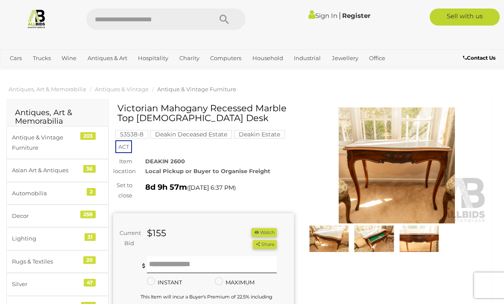
click at [374, 163] on img at bounding box center [396, 166] width 181 height 116
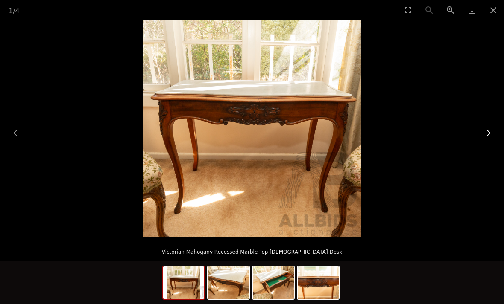
click at [486, 135] on button "Next slide" at bounding box center [486, 133] width 18 height 17
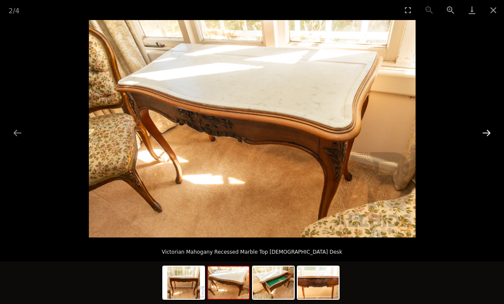
click at [486, 135] on button "Next slide" at bounding box center [486, 133] width 18 height 17
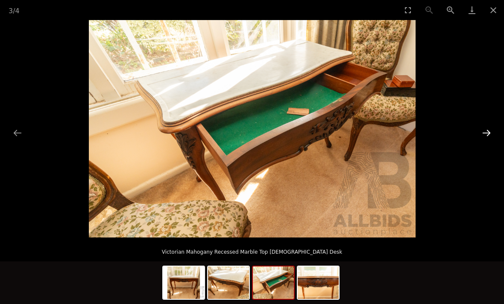
click at [486, 135] on button "Next slide" at bounding box center [486, 133] width 18 height 17
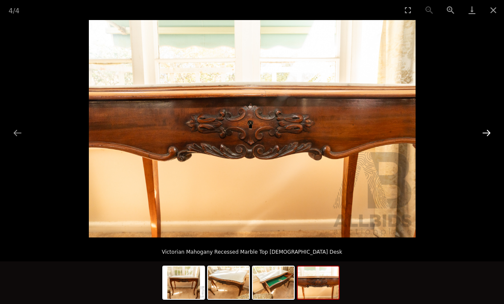
click at [486, 135] on button "Next slide" at bounding box center [486, 133] width 18 height 17
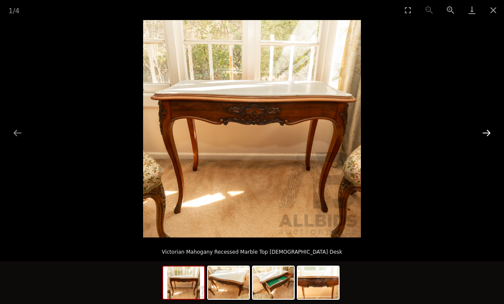
click at [484, 136] on button "Next slide" at bounding box center [486, 133] width 18 height 17
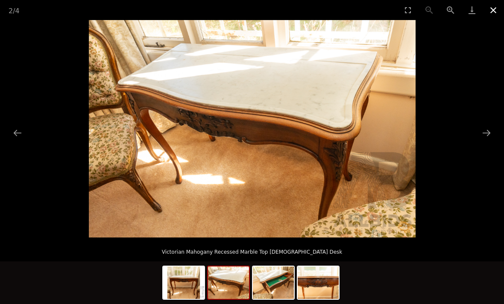
click at [493, 10] on button "Close gallery" at bounding box center [492, 10] width 21 height 20
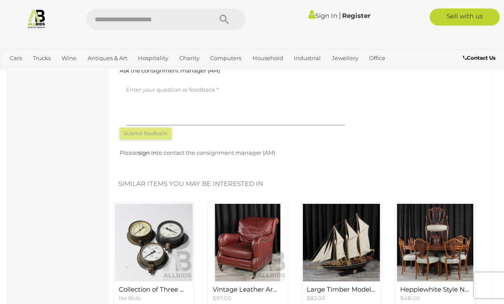
scroll to position [1075, 0]
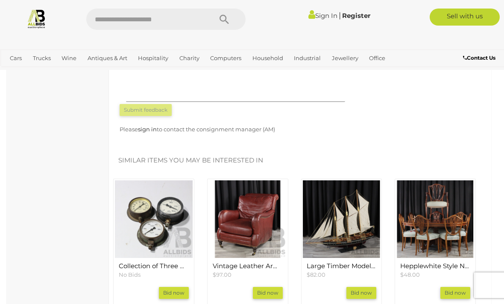
click at [345, 200] on img at bounding box center [342, 220] width 78 height 78
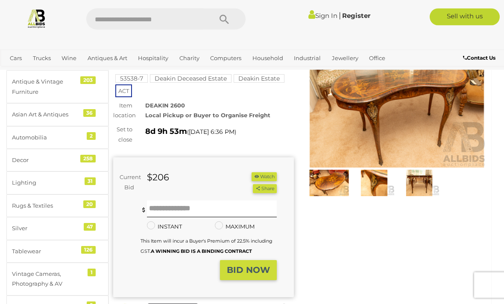
scroll to position [55, 0]
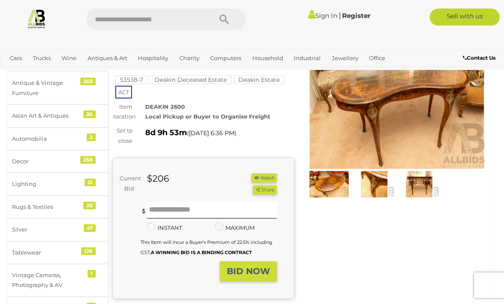
click at [361, 126] on img at bounding box center [396, 111] width 181 height 116
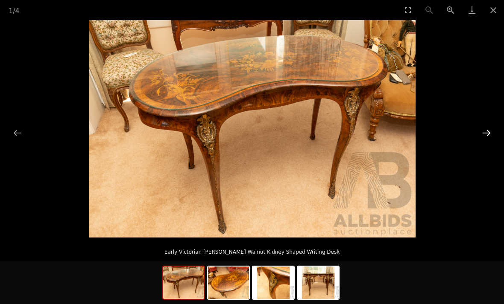
click at [488, 134] on button "Next slide" at bounding box center [486, 133] width 18 height 17
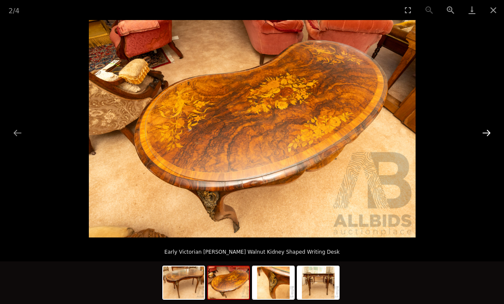
click at [488, 134] on button "Next slide" at bounding box center [486, 133] width 18 height 17
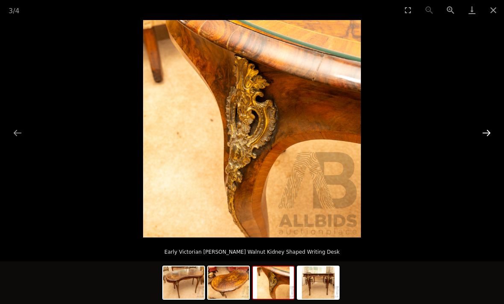
click at [488, 134] on button "Next slide" at bounding box center [486, 133] width 18 height 17
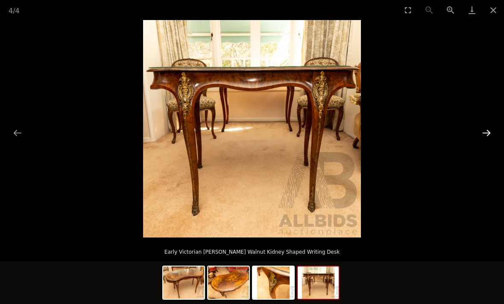
click at [488, 134] on button "Next slide" at bounding box center [486, 133] width 18 height 17
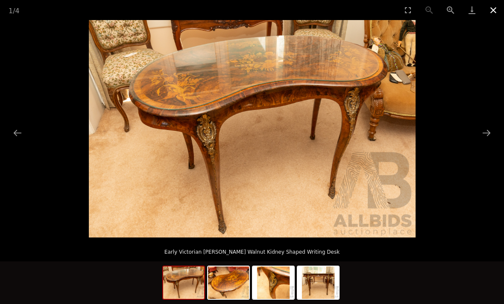
click at [495, 8] on button "Close gallery" at bounding box center [492, 10] width 21 height 20
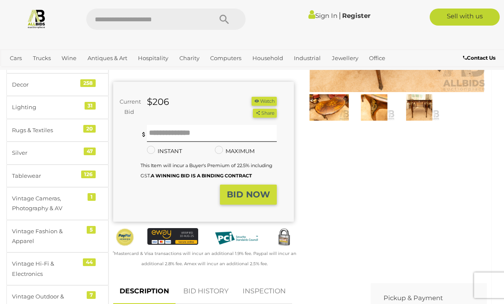
scroll to position [198, 0]
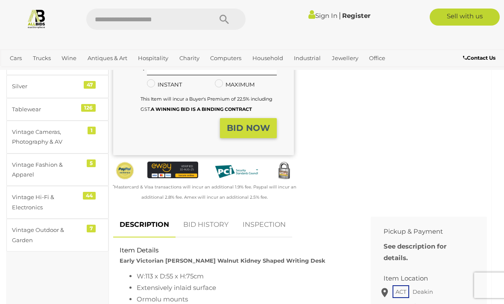
click at [262, 224] on link "INSPECTION" at bounding box center [264, 225] width 56 height 25
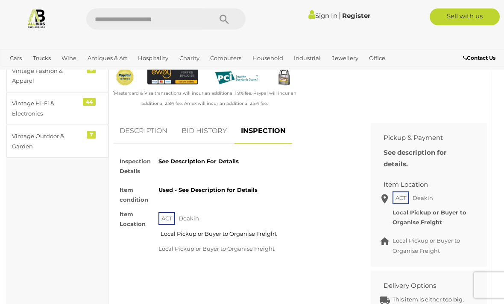
scroll to position [297, 0]
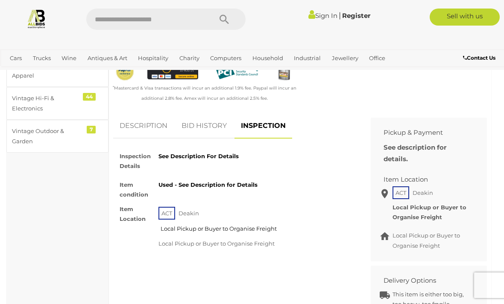
click at [144, 120] on link "DESCRIPTION" at bounding box center [143, 126] width 61 height 25
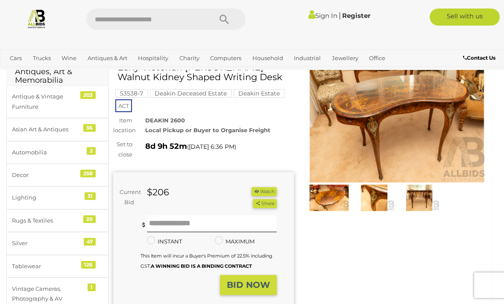
scroll to position [0, 0]
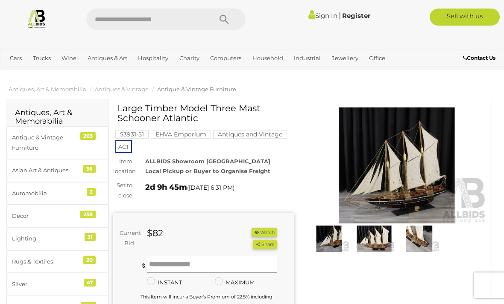
click at [384, 243] on img at bounding box center [373, 239] width 41 height 26
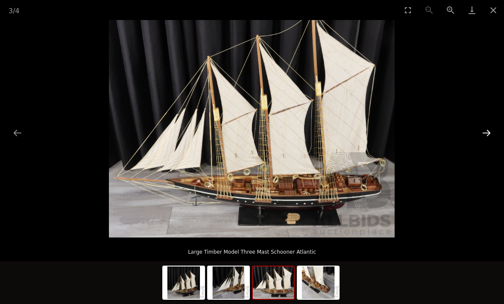
click at [485, 135] on button "Next slide" at bounding box center [486, 133] width 18 height 17
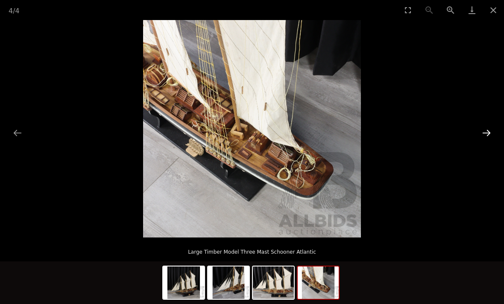
click at [485, 135] on button "Next slide" at bounding box center [486, 133] width 18 height 17
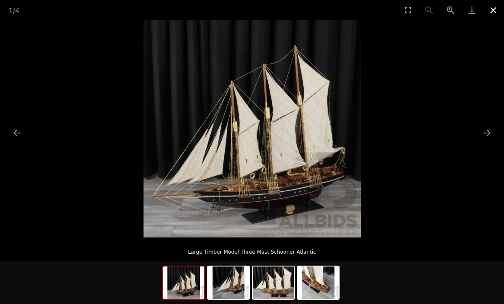
click at [488, 13] on button "Close gallery" at bounding box center [492, 10] width 21 height 20
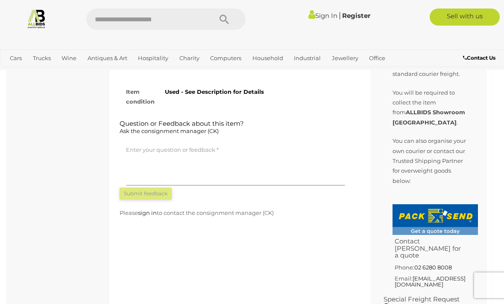
scroll to position [490, 0]
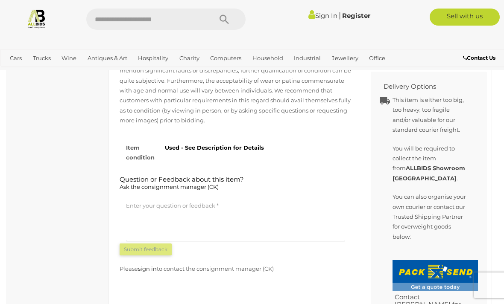
click at [318, 21] on div "Sign In | Register" at bounding box center [313, 16] width 123 height 14
click at [319, 15] on link "Sign In" at bounding box center [322, 16] width 29 height 8
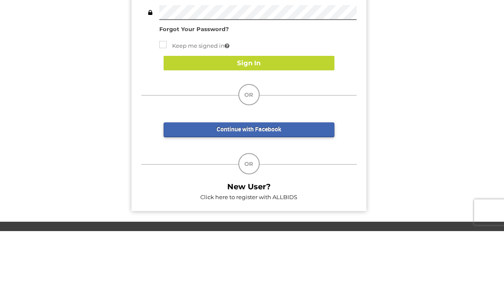
type input "**********"
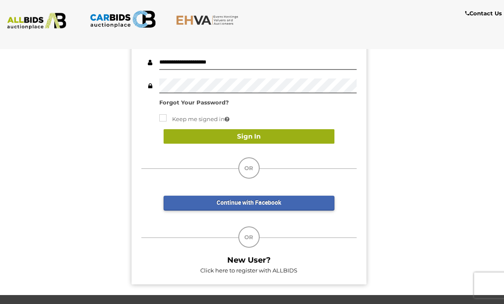
click at [258, 134] on button "Sign In" at bounding box center [248, 136] width 171 height 15
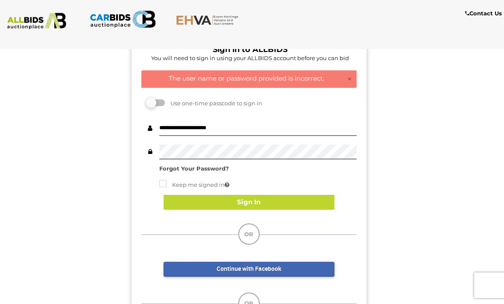
scroll to position [35, 0]
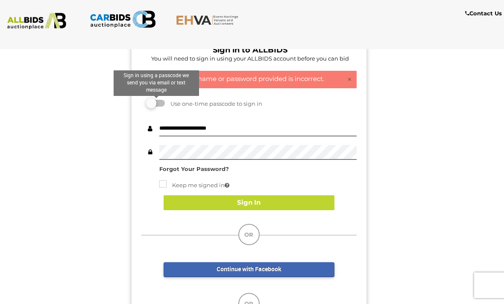
click at [160, 103] on label at bounding box center [156, 103] width 17 height 7
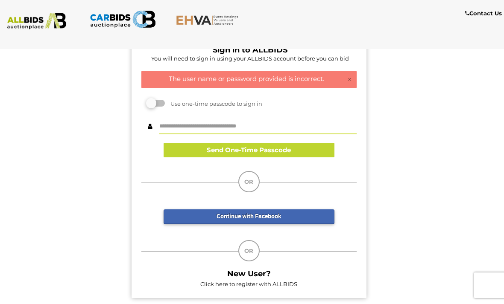
click at [248, 130] on input "text" at bounding box center [257, 126] width 197 height 15
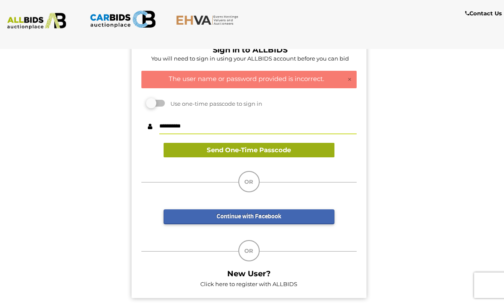
type input "**********"
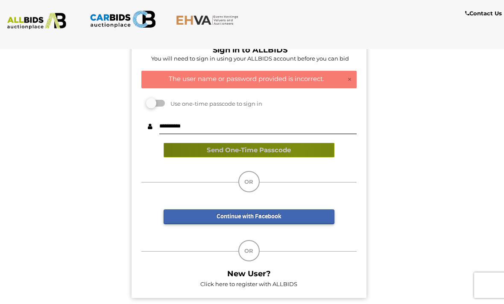
click at [295, 154] on button "Send One-Time Passcode" at bounding box center [248, 150] width 171 height 15
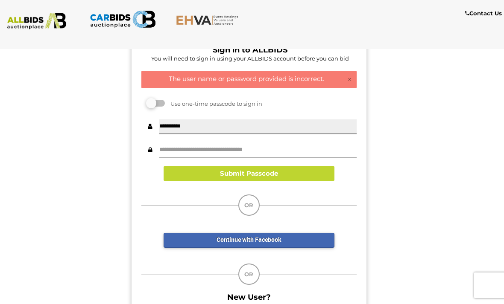
click at [265, 152] on input "text" at bounding box center [257, 150] width 197 height 15
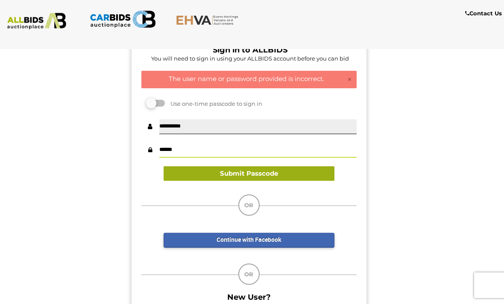
type input "******"
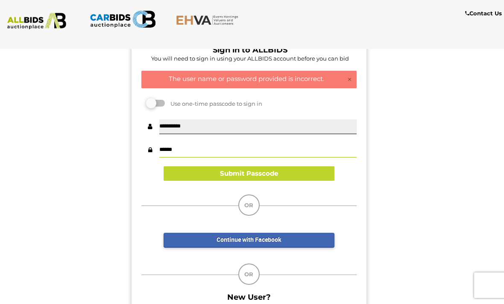
click at [242, 175] on button "Submit Passcode" at bounding box center [248, 173] width 171 height 15
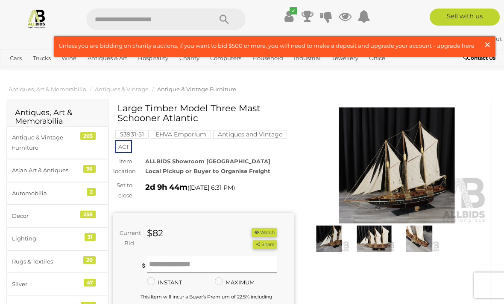
click at [489, 45] on span "×" at bounding box center [487, 44] width 8 height 17
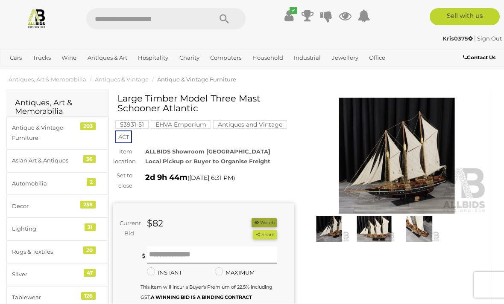
scroll to position [10, 0]
click at [264, 222] on button "Watch" at bounding box center [263, 222] width 25 height 9
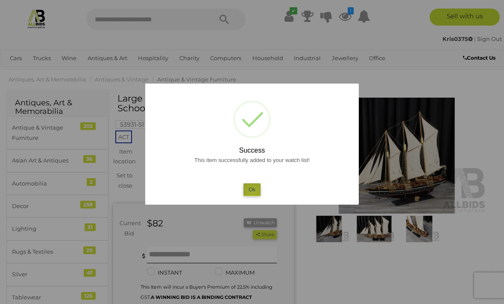
click at [253, 192] on button "Ok" at bounding box center [251, 189] width 17 height 12
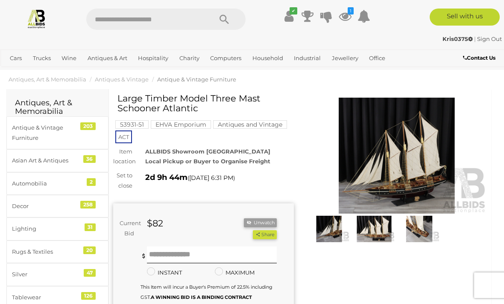
click at [111, 21] on input "text" at bounding box center [144, 19] width 117 height 21
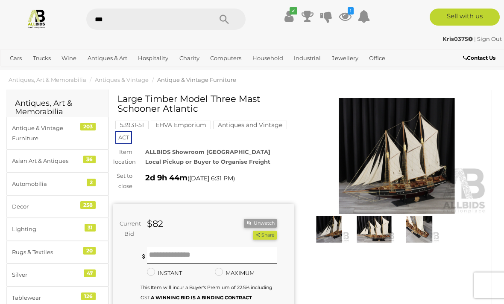
type input "****"
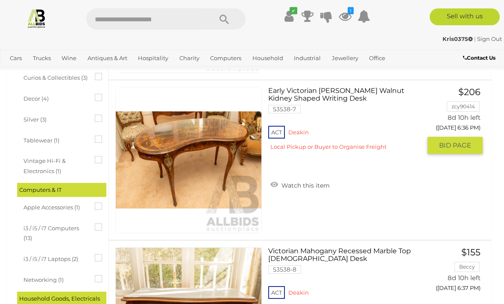
scroll to position [371, 0]
click at [218, 160] on img at bounding box center [189, 160] width 146 height 146
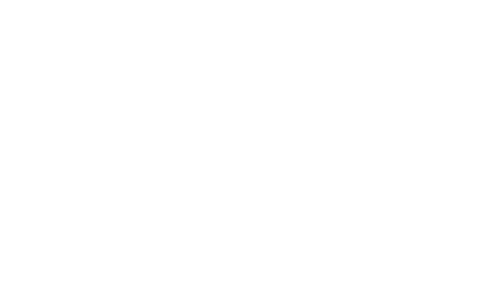
scroll to position [399, 0]
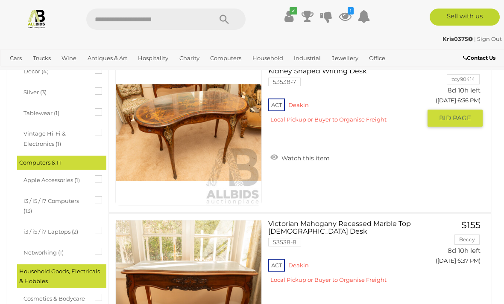
click at [306, 160] on link "Watch this item" at bounding box center [300, 157] width 64 height 13
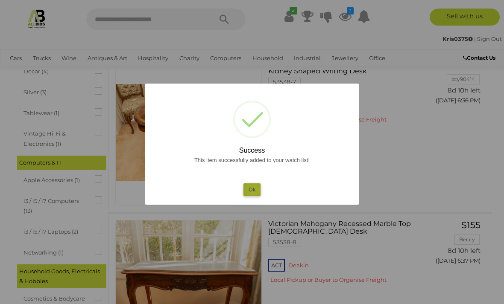
click at [253, 189] on button "Ok" at bounding box center [251, 189] width 17 height 12
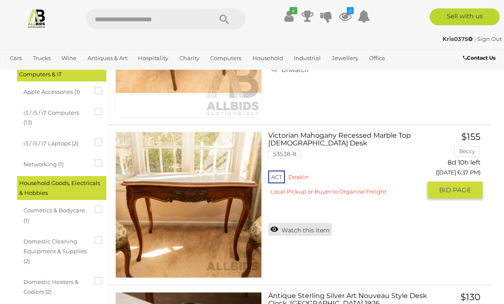
scroll to position [487, 0]
click at [315, 230] on link "Watch this item" at bounding box center [300, 229] width 64 height 13
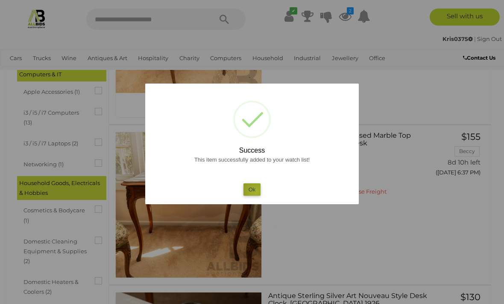
click at [256, 196] on button "Ok" at bounding box center [251, 189] width 17 height 12
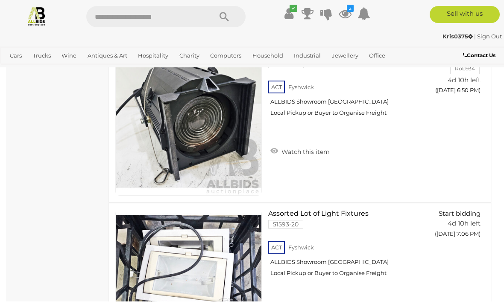
scroll to position [7788, 0]
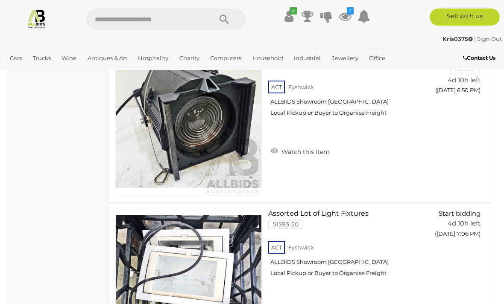
click at [165, 17] on input "text" at bounding box center [144, 19] width 117 height 21
type input "******"
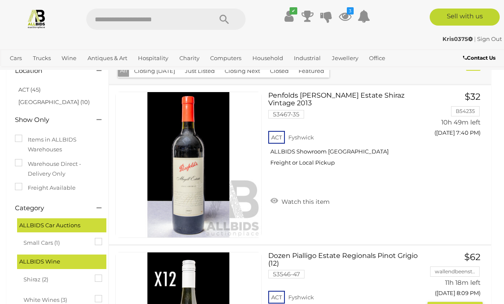
scroll to position [30, 0]
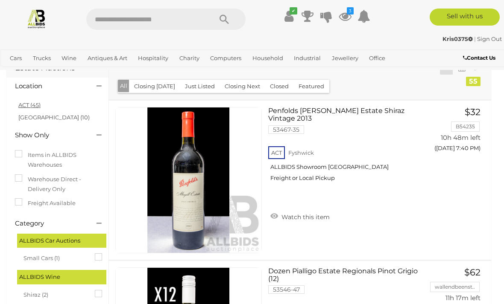
click at [32, 106] on link "ACT (45)" at bounding box center [29, 105] width 22 height 7
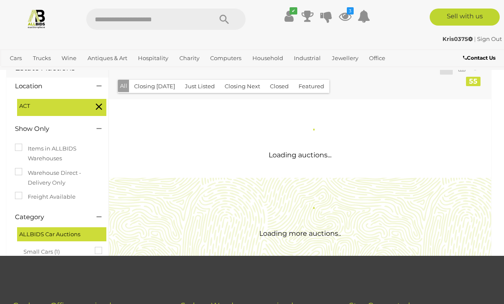
scroll to position [0, 0]
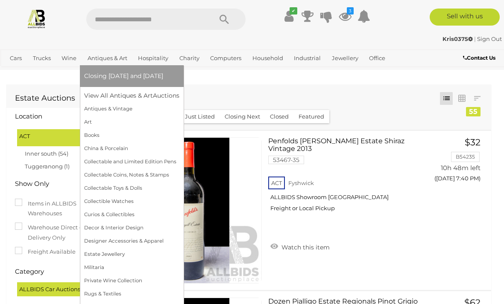
click at [116, 60] on link "Antiques & Art" at bounding box center [107, 58] width 47 height 14
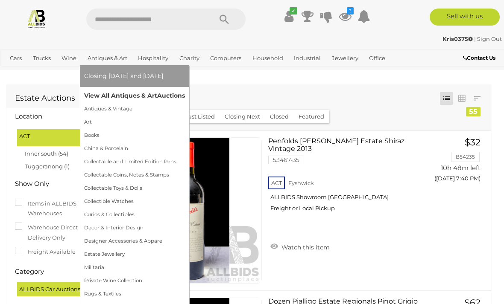
click at [123, 95] on link "View All Antiques & Art Auctions" at bounding box center [134, 95] width 101 height 13
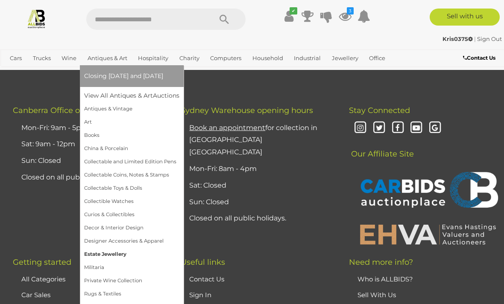
scroll to position [8309, 0]
click at [111, 107] on link "Antiques & Vintage" at bounding box center [131, 108] width 95 height 13
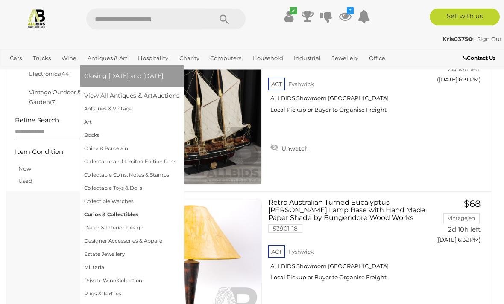
scroll to position [501, 0]
click at [121, 231] on link "Decor & Interior Design" at bounding box center [131, 227] width 95 height 13
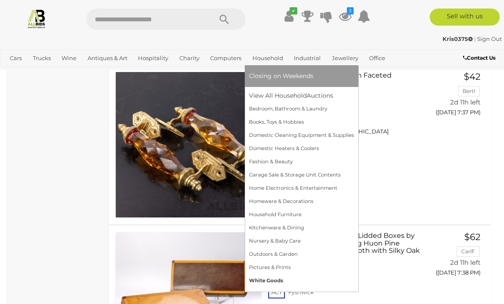
scroll to position [4729, 0]
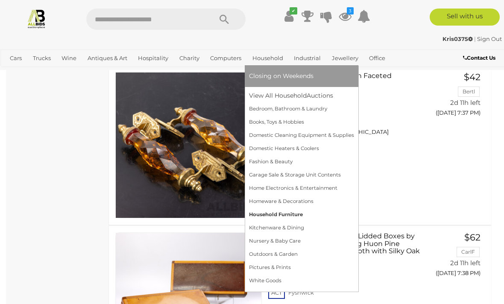
click at [270, 215] on link "Household Furniture" at bounding box center [301, 214] width 105 height 13
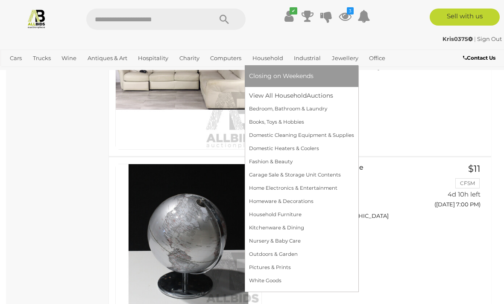
scroll to position [623, 0]
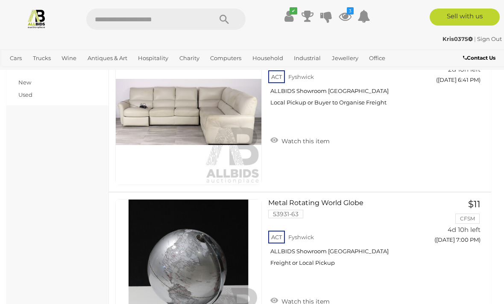
click at [119, 20] on input "text" at bounding box center [144, 19] width 117 height 21
type input "*********"
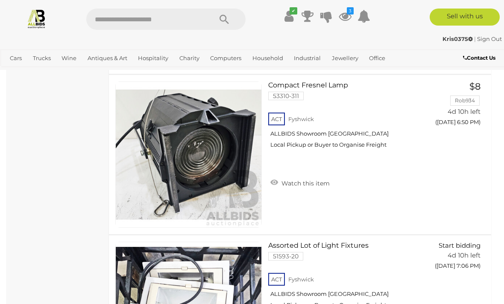
scroll to position [6310, 0]
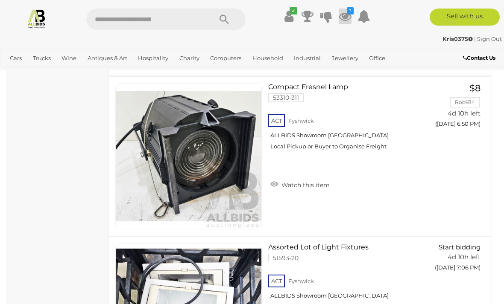
click at [343, 22] on icon at bounding box center [344, 16] width 13 height 15
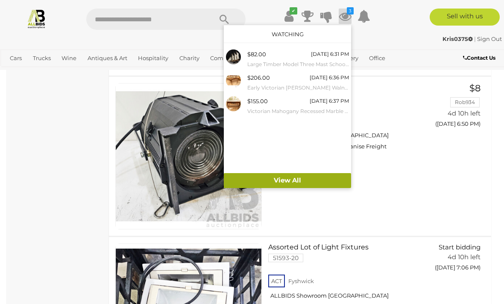
click at [299, 183] on link "View All" at bounding box center [287, 180] width 127 height 15
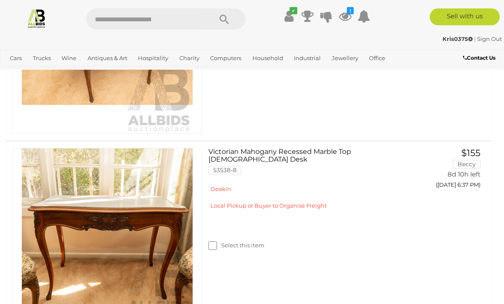
scroll to position [483, 0]
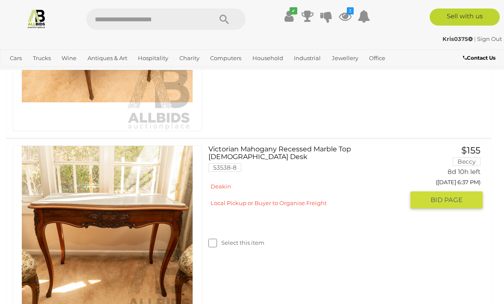
click at [460, 162] on link "$155 Beccy 8d 10h left ([DATE] 6:37 PM) GO TO BID PAGE" at bounding box center [449, 178] width 66 height 64
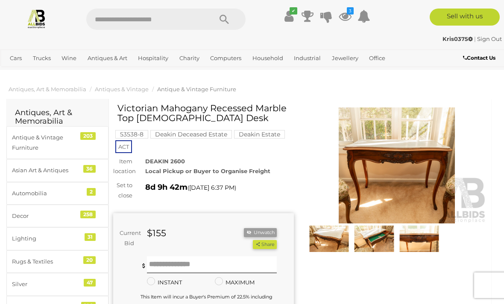
click at [216, 135] on mark "Deakin Deceased Estate" at bounding box center [191, 134] width 82 height 9
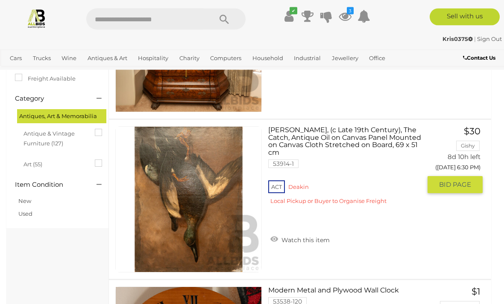
scroll to position [186, 0]
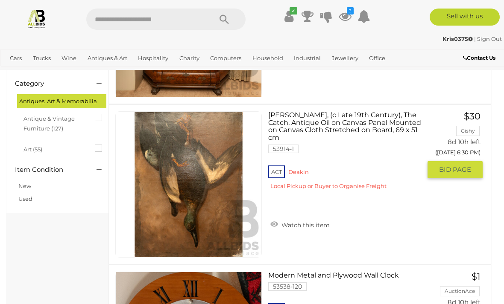
click at [221, 204] on img at bounding box center [189, 185] width 146 height 146
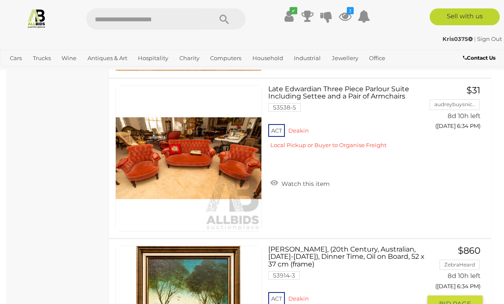
scroll to position [1015, 0]
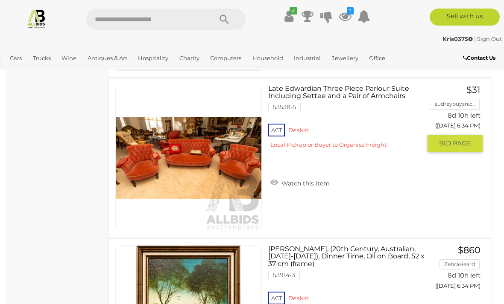
click at [210, 160] on img at bounding box center [189, 158] width 146 height 146
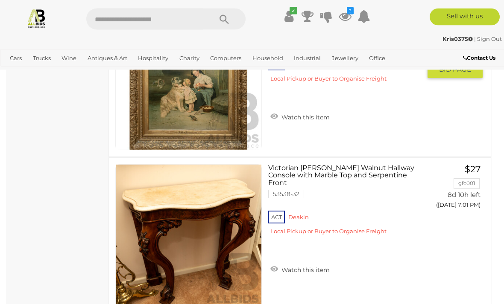
scroll to position [7893, 0]
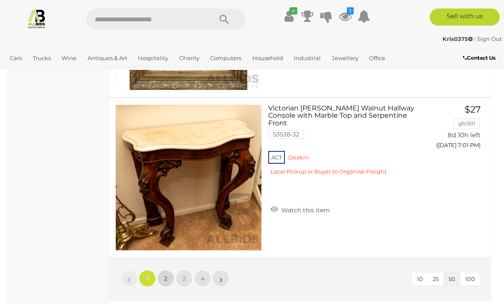
click at [167, 281] on span "2" at bounding box center [165, 279] width 3 height 8
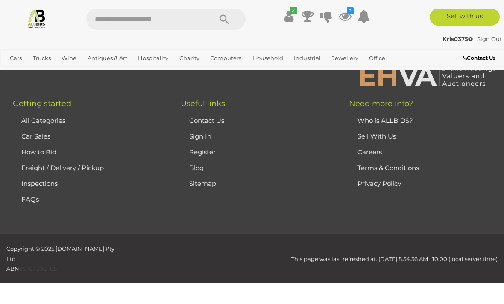
scroll to position [44, 0]
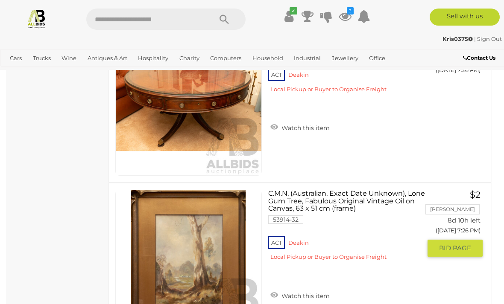
scroll to position [5486, 0]
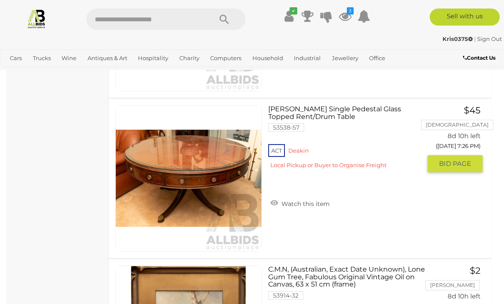
click at [306, 204] on link "Watch this item" at bounding box center [300, 203] width 64 height 13
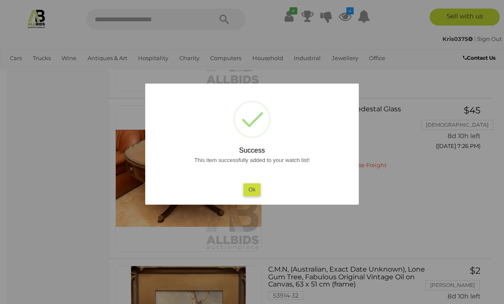
click at [250, 189] on button "Ok" at bounding box center [251, 189] width 17 height 12
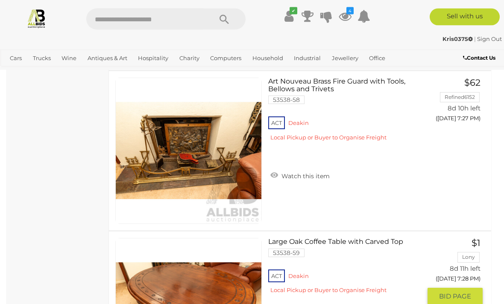
scroll to position [5835, 0]
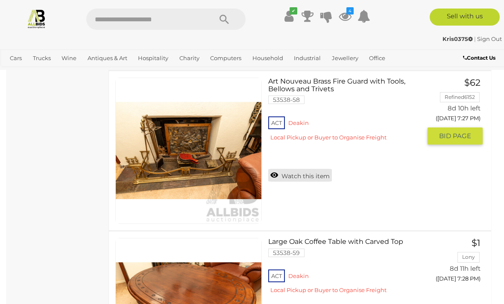
click at [275, 175] on link "Watch this item" at bounding box center [300, 175] width 64 height 13
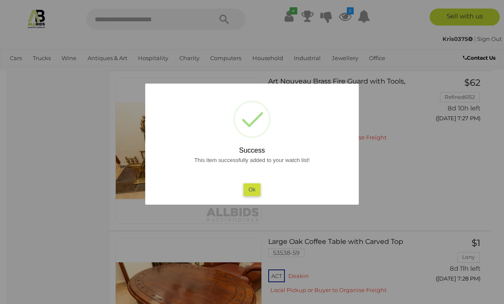
click at [254, 196] on button "Ok" at bounding box center [251, 189] width 17 height 12
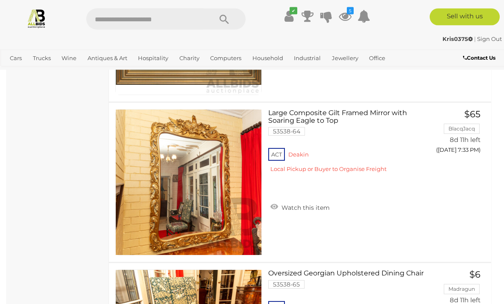
scroll to position [7253, 0]
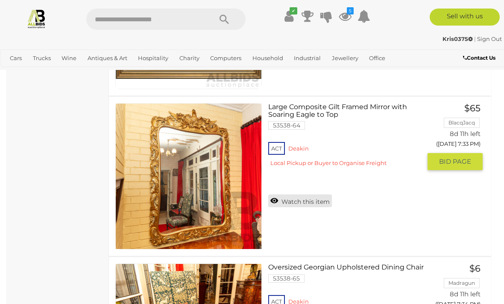
click at [276, 202] on link "Watch this item" at bounding box center [300, 201] width 64 height 13
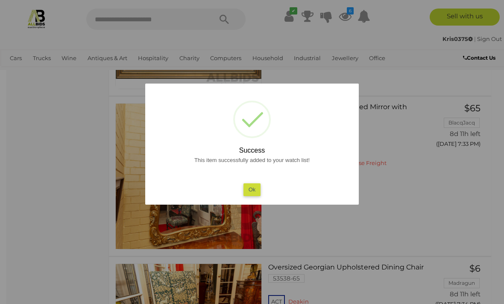
click at [251, 196] on button "Ok" at bounding box center [251, 189] width 17 height 12
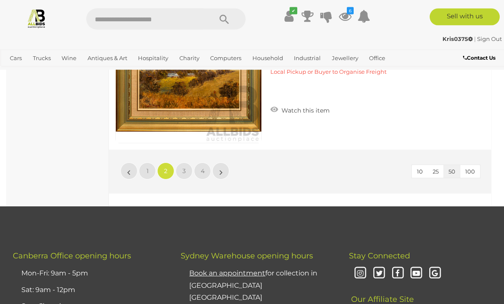
scroll to position [8016, 0]
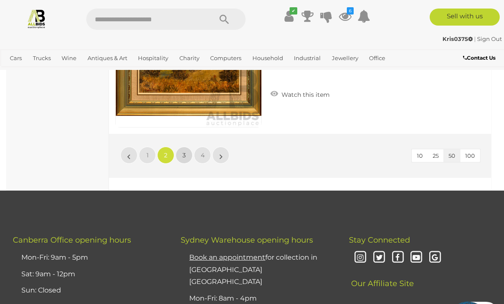
click at [180, 157] on link "3" at bounding box center [183, 155] width 17 height 17
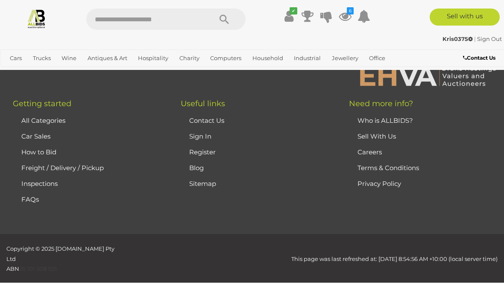
scroll to position [44, 0]
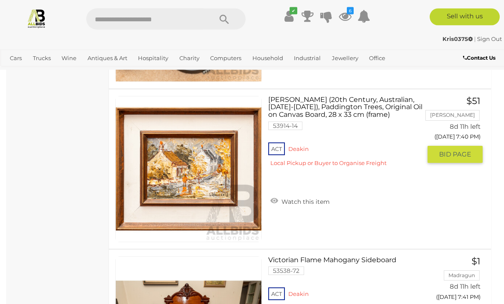
scroll to position [1004, 0]
click at [317, 204] on link "Watch this item" at bounding box center [300, 201] width 64 height 13
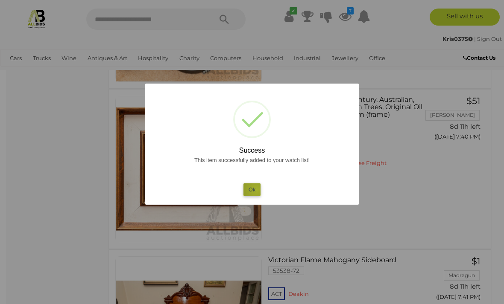
click at [256, 196] on button "Ok" at bounding box center [251, 189] width 17 height 12
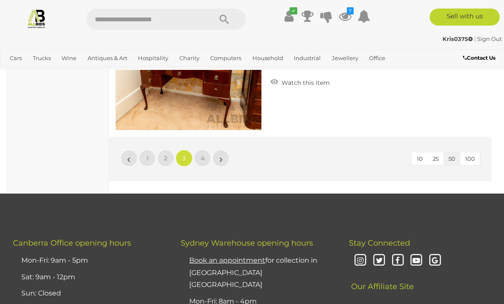
scroll to position [8053, 0]
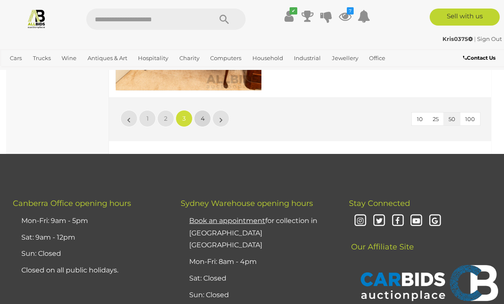
click at [202, 118] on span "4" at bounding box center [203, 119] width 4 height 8
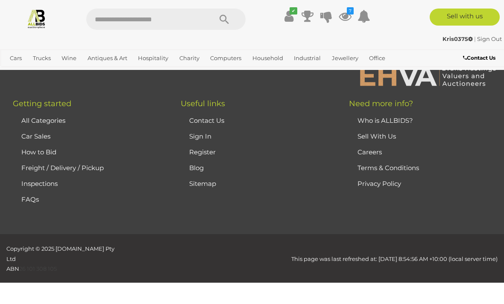
scroll to position [44, 0]
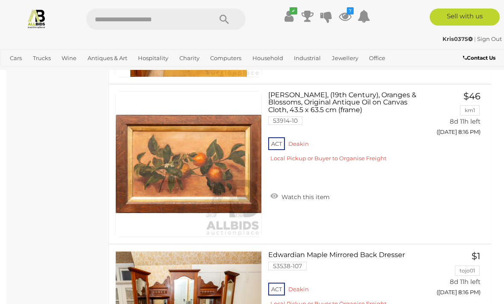
scroll to position [1501, 0]
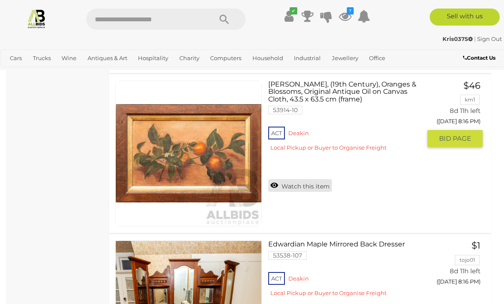
click at [275, 185] on link "Watch this item" at bounding box center [300, 185] width 64 height 13
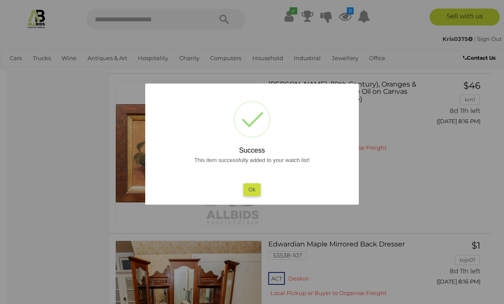
click at [247, 196] on button "Ok" at bounding box center [251, 189] width 17 height 12
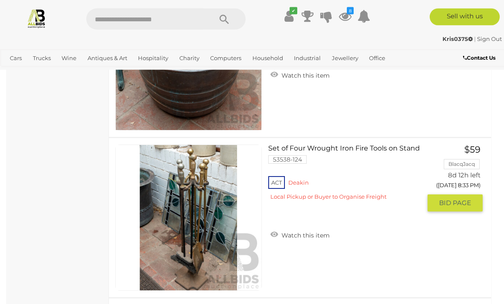
scroll to position [4166, 0]
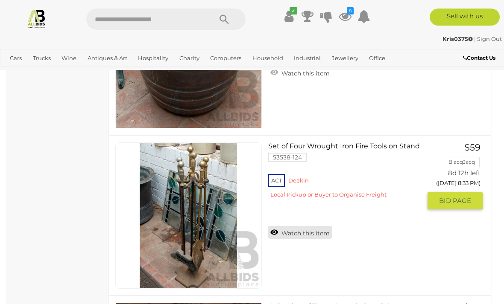
click at [302, 234] on link "Watch this item" at bounding box center [300, 232] width 64 height 13
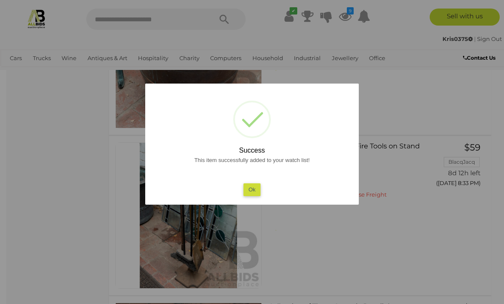
click at [252, 196] on button "Ok" at bounding box center [251, 189] width 17 height 12
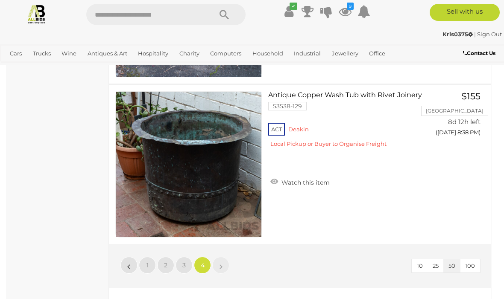
scroll to position [5019, 0]
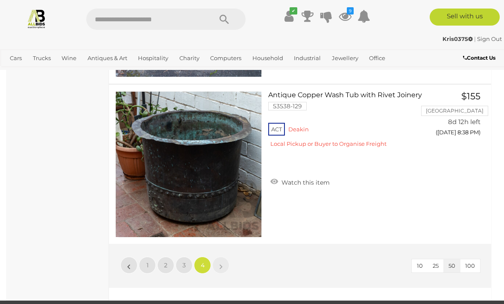
click at [218, 270] on link "»" at bounding box center [220, 265] width 17 height 17
click at [347, 13] on icon "9" at bounding box center [350, 10] width 7 height 7
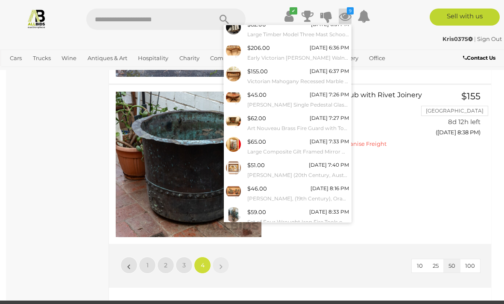
scroll to position [29, 0]
click at [291, 233] on link "View All" at bounding box center [287, 236] width 127 height 15
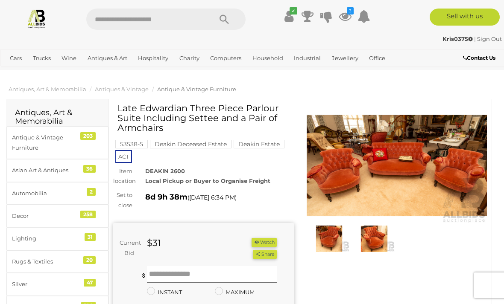
click at [390, 165] on img at bounding box center [396, 166] width 181 height 116
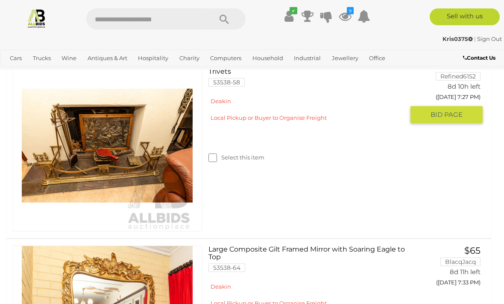
scroll to position [939, 0]
click at [132, 130] on link at bounding box center [107, 146] width 189 height 172
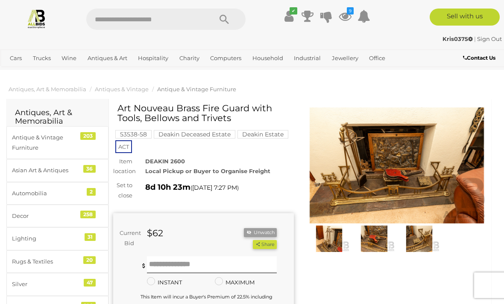
click at [376, 241] on img at bounding box center [373, 239] width 41 height 26
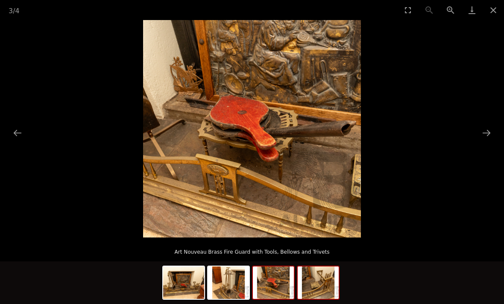
click at [310, 289] on img at bounding box center [317, 283] width 41 height 32
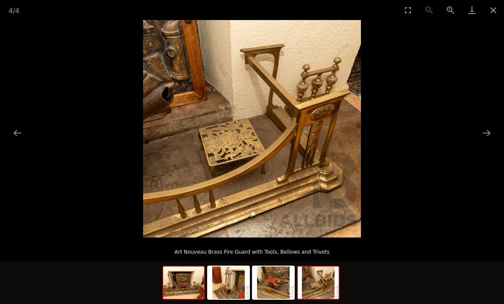
click at [181, 285] on img at bounding box center [183, 283] width 41 height 32
